Goal: Transaction & Acquisition: Purchase product/service

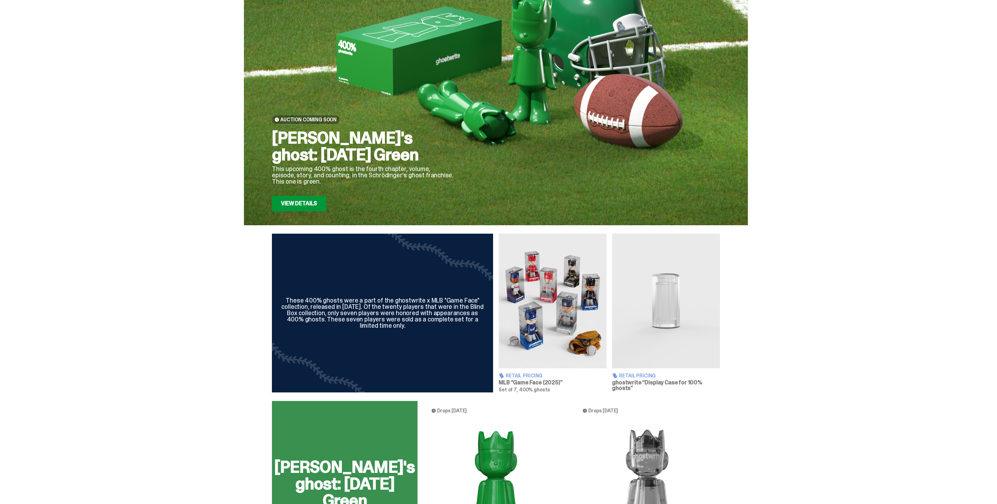
scroll to position [39, 0]
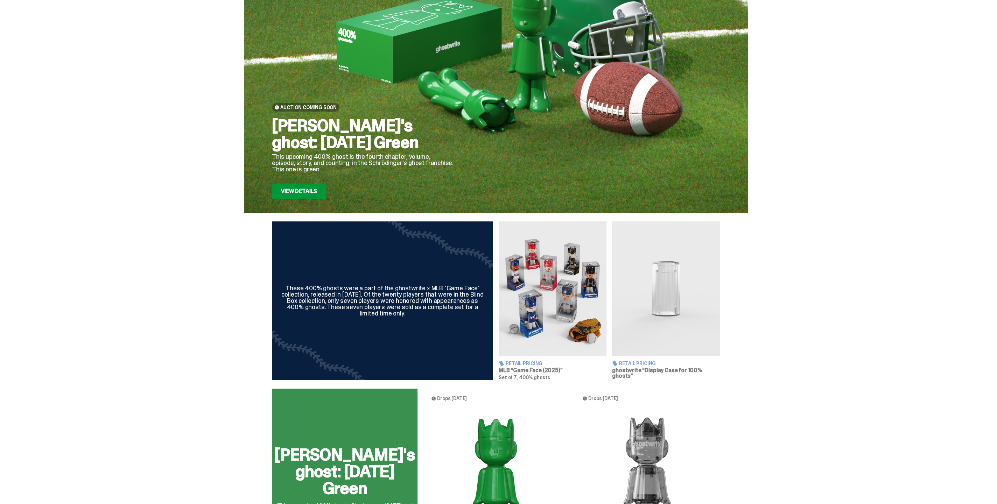
click at [299, 188] on link "View Details" at bounding box center [299, 191] width 54 height 15
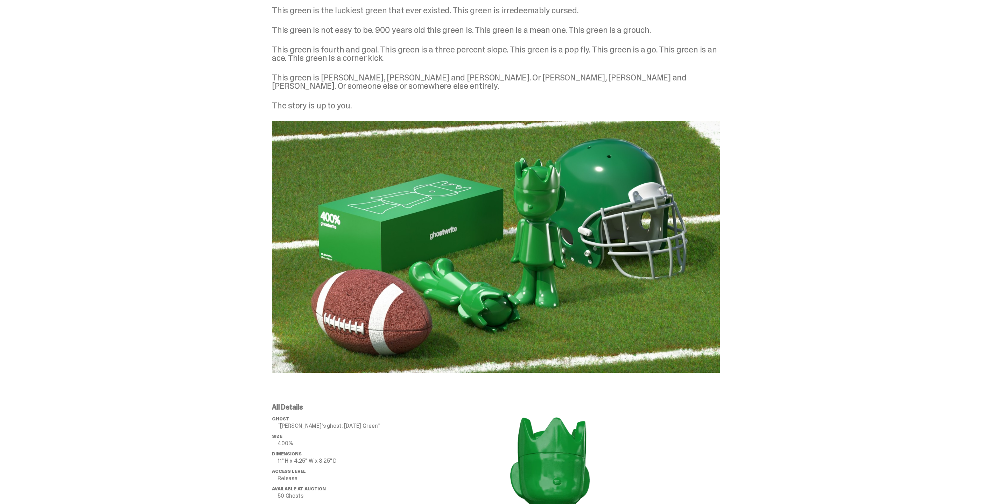
scroll to position [305, 0]
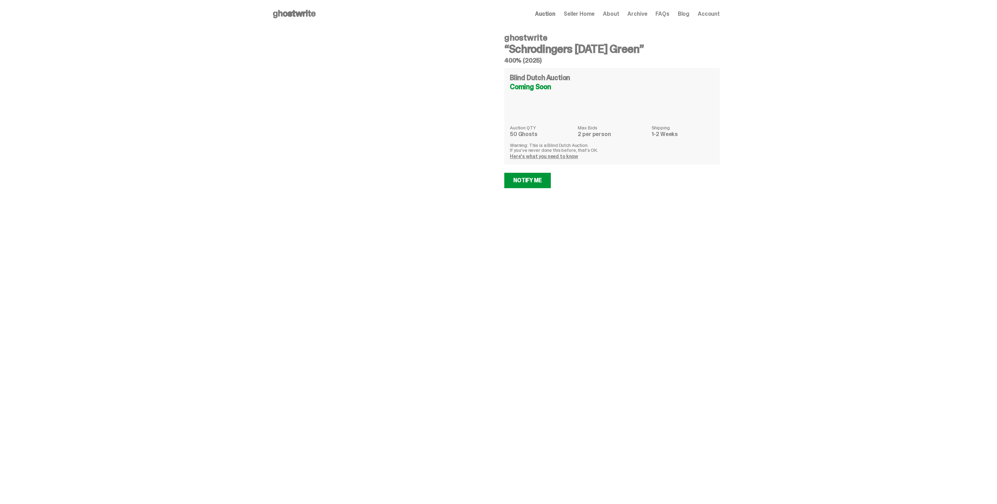
scroll to position [305, 0]
